Goal: Find specific page/section: Find specific page/section

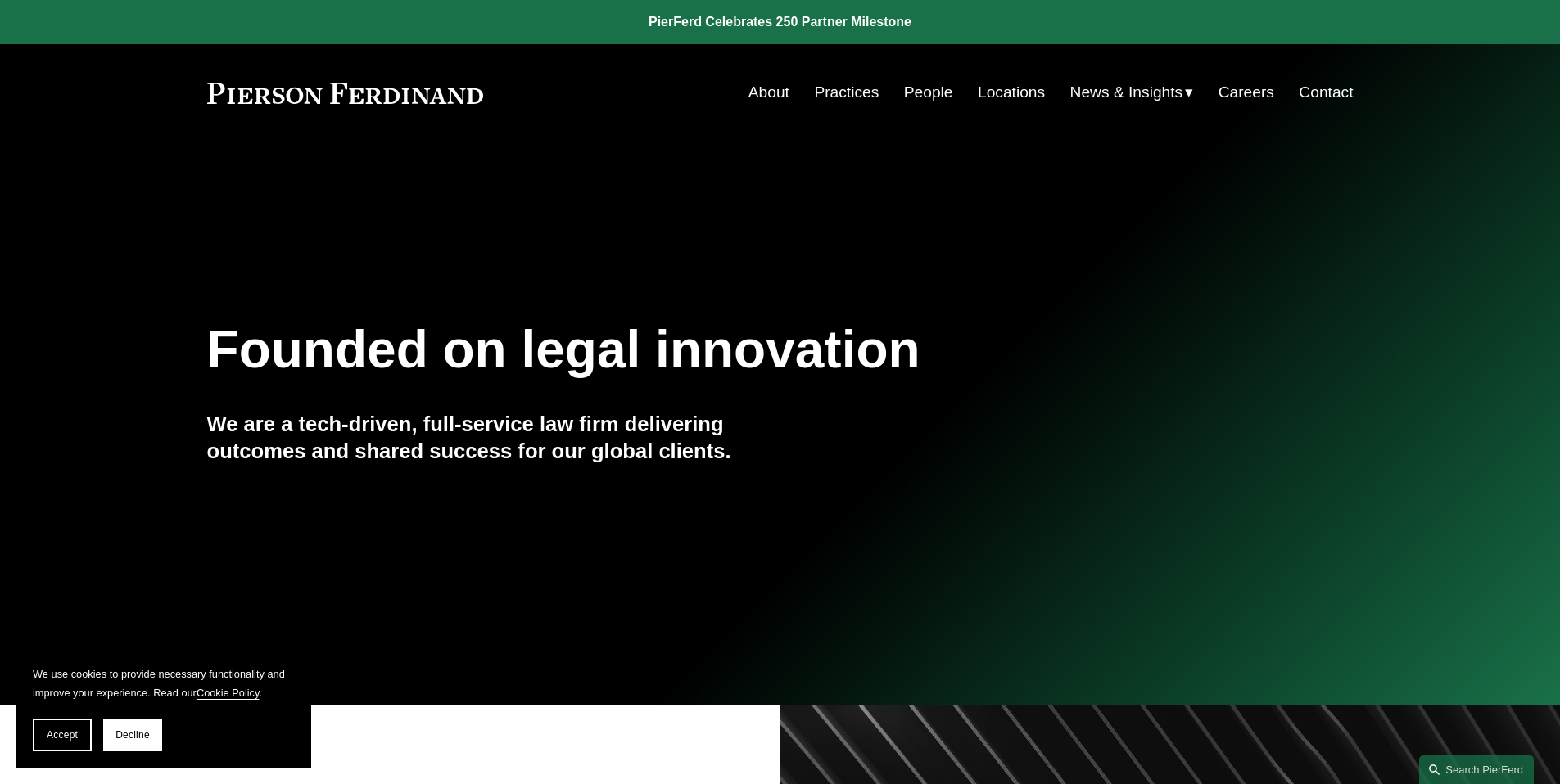
click at [924, 93] on link "People" at bounding box center [928, 93] width 49 height 31
click at [77, 740] on span "Accept" at bounding box center [63, 735] width 31 height 11
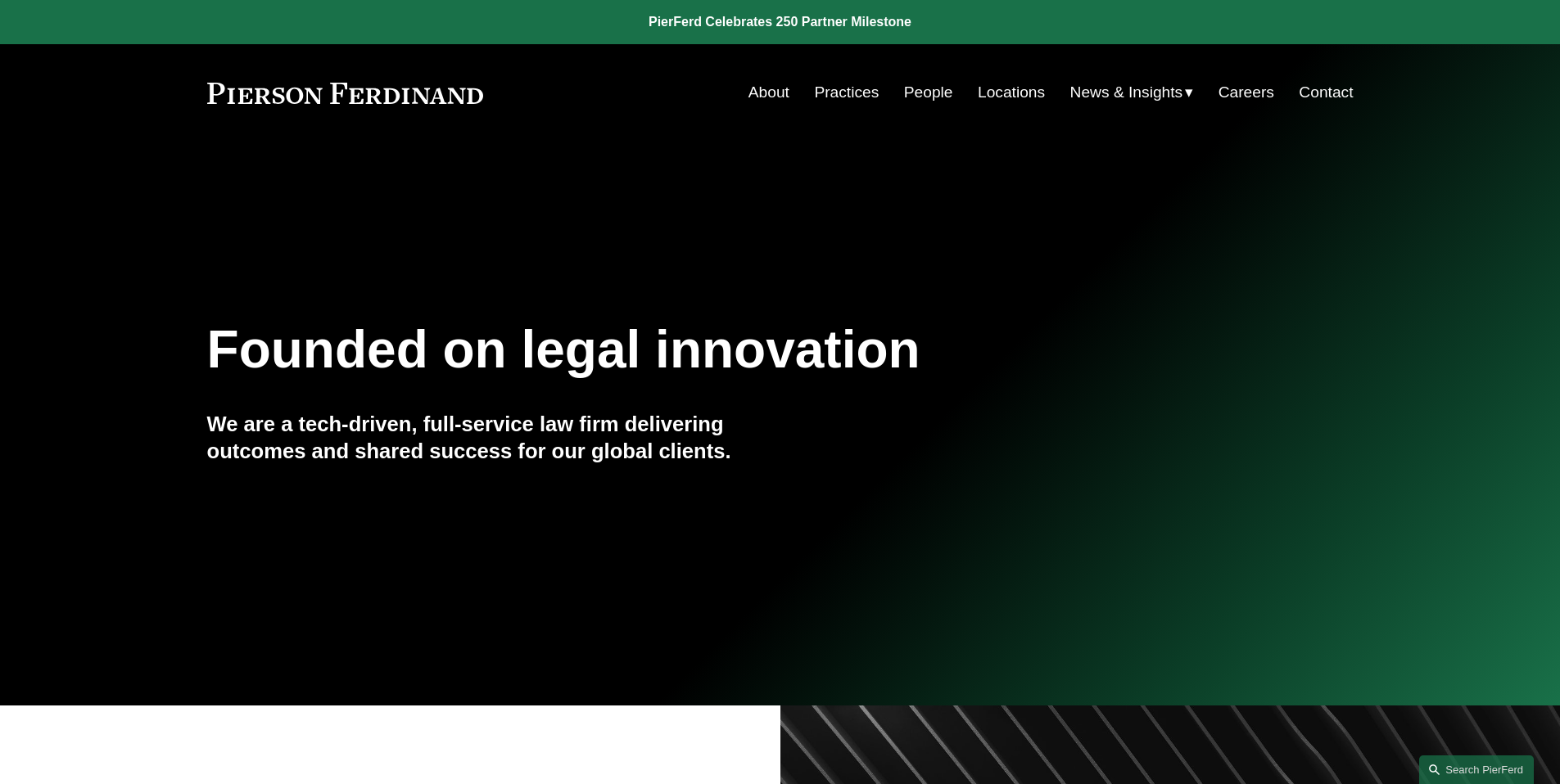
click at [923, 96] on link "People" at bounding box center [928, 93] width 49 height 31
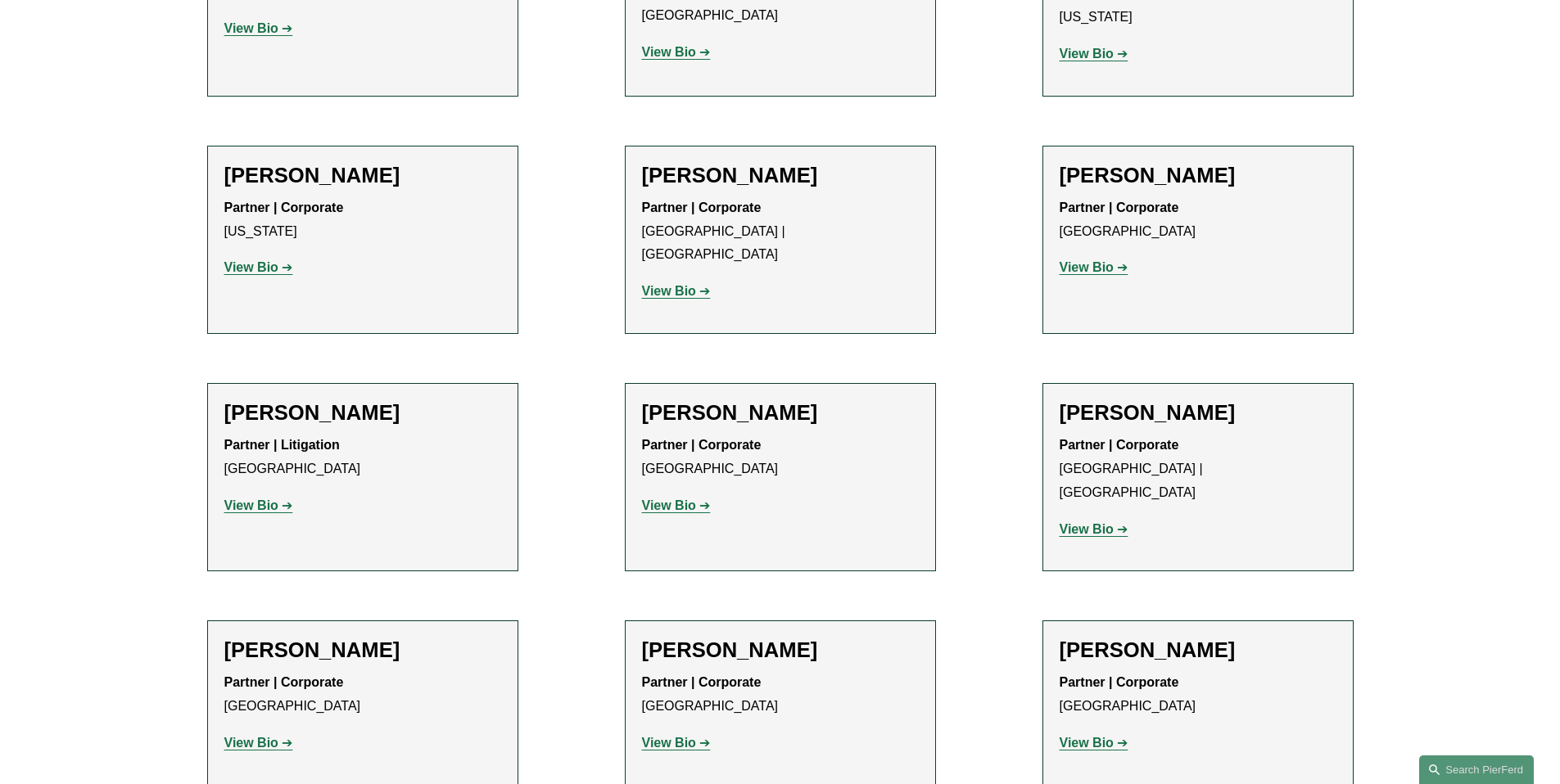
scroll to position [20142, 0]
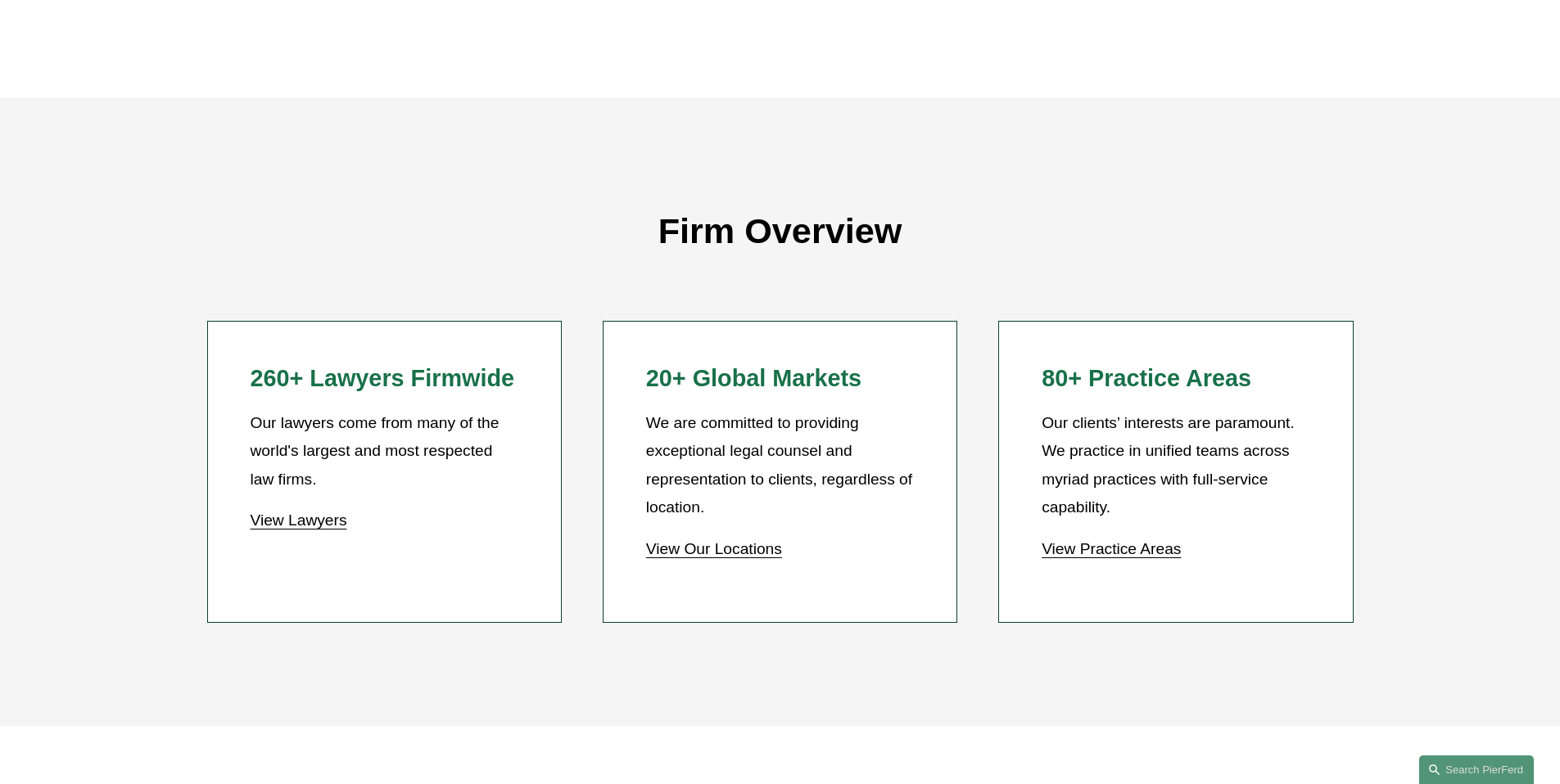
scroll to position [1393, 0]
